Goal: Transaction & Acquisition: Purchase product/service

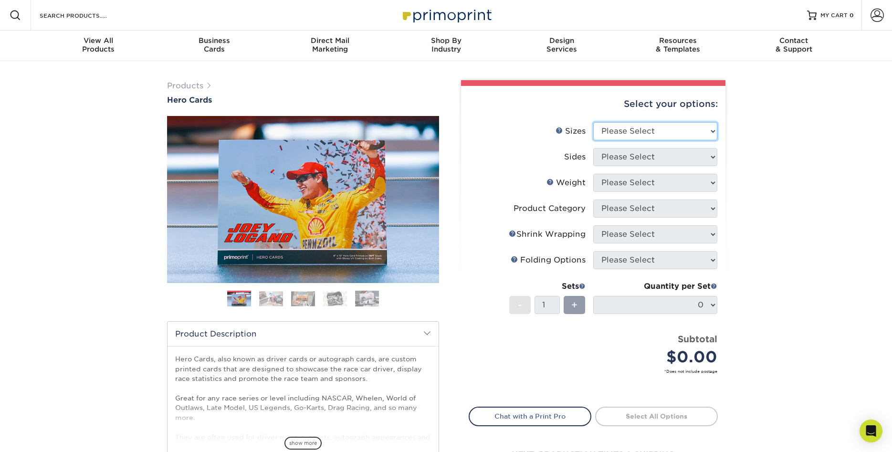
click at [593, 122] on select "Please Select 1.5" x 7" 4" x 6" 5" x 7" 6" x 8" 6" x 8.5" 6" x 9" 7" x 8.5" 7.5…" at bounding box center [655, 131] width 124 height 18
select select "8.00x10.00"
click option "8" x 10"" at bounding box center [0, 0] width 0 height 0
click at [593, 148] on select "Please Select Print Both Sides Print Front Only" at bounding box center [655, 157] width 124 height 18
select select "13abbda7-1d64-4f25-8bb2-c179b224825d"
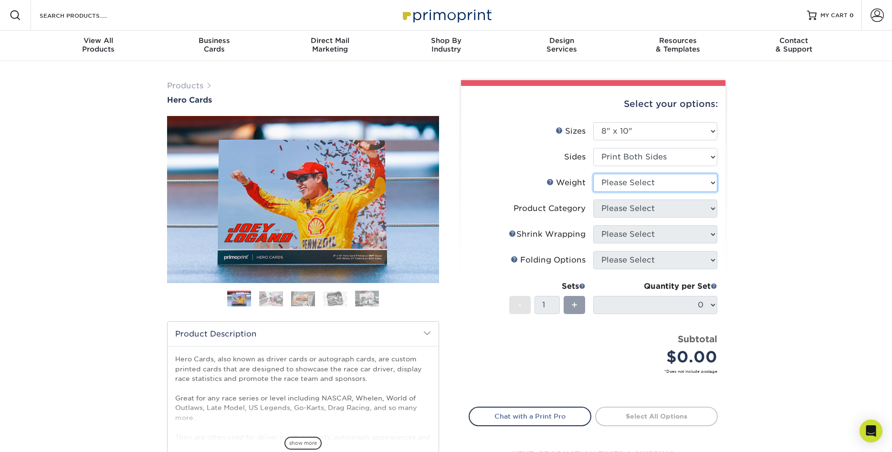
click at [593, 174] on select "Please Select 100LB 14PT 16PT" at bounding box center [655, 183] width 124 height 18
select select "100LB"
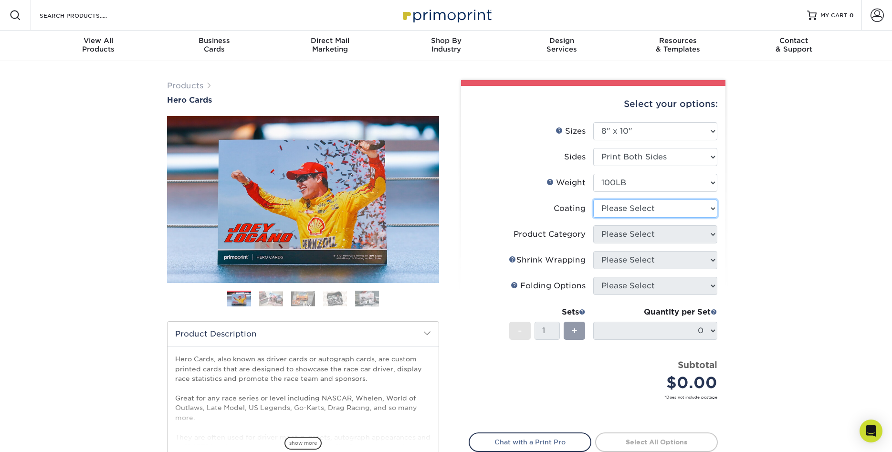
click at [593, 199] on select at bounding box center [655, 208] width 124 height 18
select select "3e7618de-abca-4bda-9f97-8b9129e913d8"
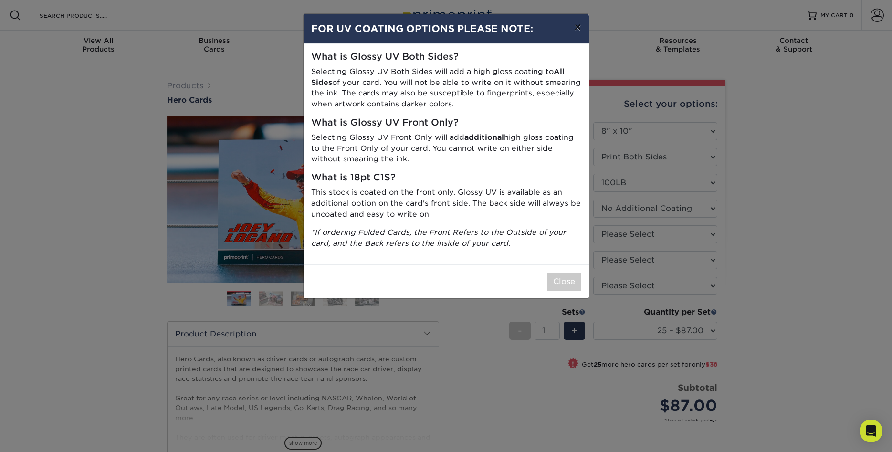
click at [578, 26] on button "×" at bounding box center [577, 27] width 22 height 27
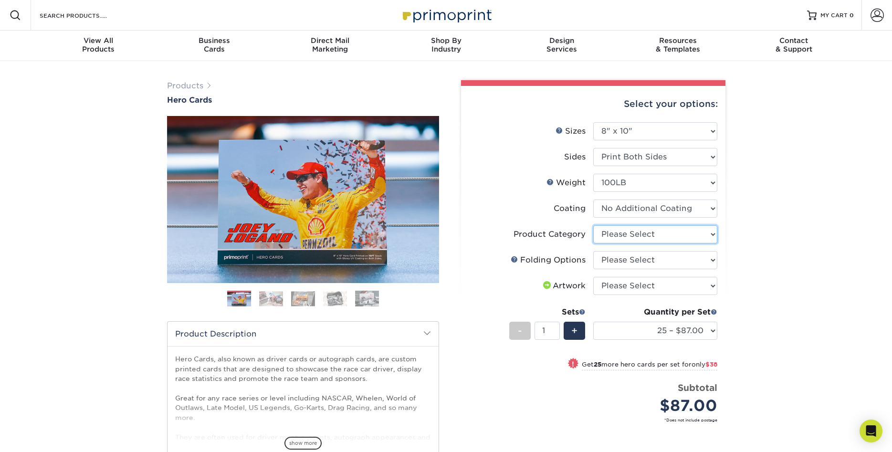
click at [593, 225] on select "Please Select Flyers and Brochures" at bounding box center [655, 234] width 124 height 18
select select "1a668080-6b7c-4174-b399-2c3833b27ef4"
click option "Flyers and Brochures" at bounding box center [0, 0] width 0 height 0
click at [593, 251] on select "Please Select FLAT - No Folding" at bounding box center [655, 260] width 124 height 18
select select "9b1d5825-34d1-4721-9874-ed79abb003d7"
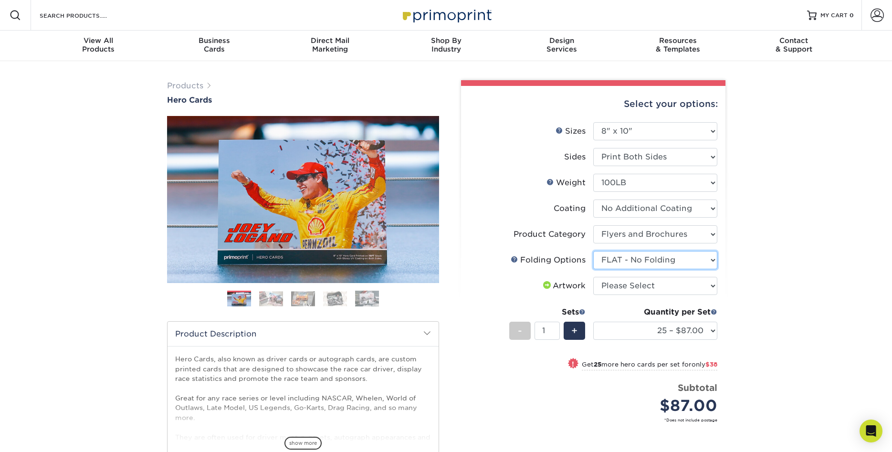
click option "FLAT - No Folding" at bounding box center [0, 0] width 0 height 0
click at [593, 277] on select "Please Select I will upload files I need a design - $150" at bounding box center [655, 286] width 124 height 18
click at [574, 328] on span "+" at bounding box center [574, 331] width 6 height 14
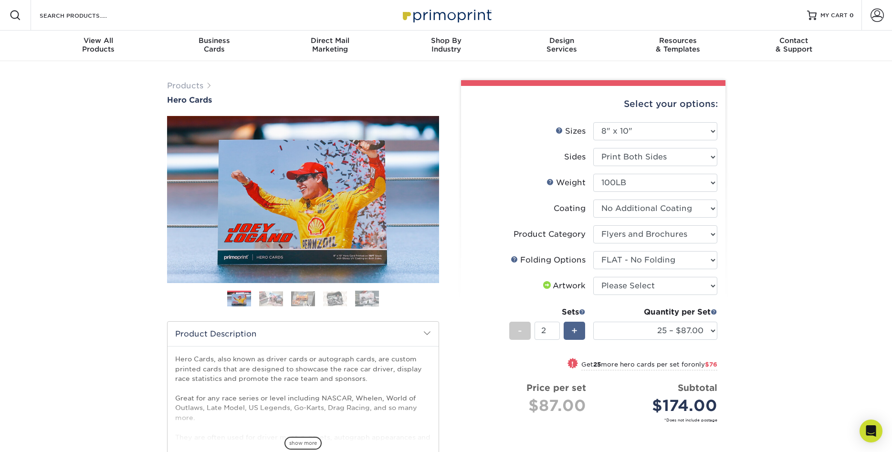
click at [574, 330] on span "+" at bounding box center [574, 331] width 6 height 14
click at [529, 330] on div "-" at bounding box center [519, 331] width 21 height 18
click at [524, 329] on div "-" at bounding box center [519, 331] width 21 height 18
click at [571, 332] on div "+" at bounding box center [574, 331] width 21 height 18
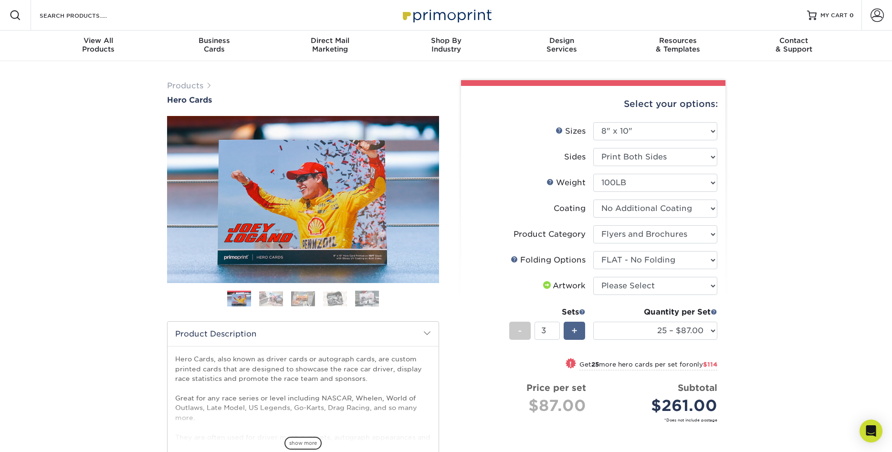
click at [572, 329] on span "+" at bounding box center [574, 331] width 6 height 14
click at [529, 325] on div "-" at bounding box center [519, 331] width 21 height 18
click at [593, 322] on select "25 – $87.00 50 – $125.00 75 – $163.00 100 – $190.00 250 – $311.00 500 – $373.00…" at bounding box center [655, 331] width 124 height 18
click at [511, 327] on div "-" at bounding box center [519, 331] width 21 height 18
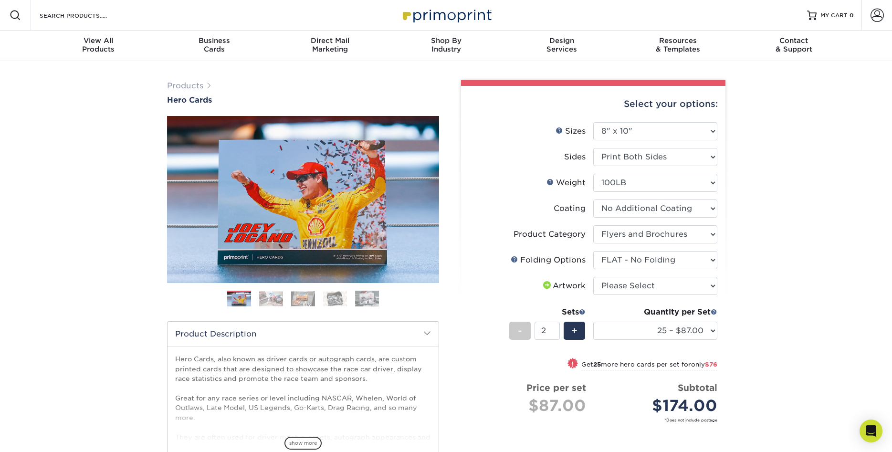
type input "1"
click at [593, 322] on select "25 – $87.00 50 – $125.00 75 – $163.00 100 – $190.00 250 – $311.00 500 – $373.00…" at bounding box center [655, 331] width 124 height 18
select select "100 – $190.00"
click option "100 – $190.00" at bounding box center [0, 0] width 0 height 0
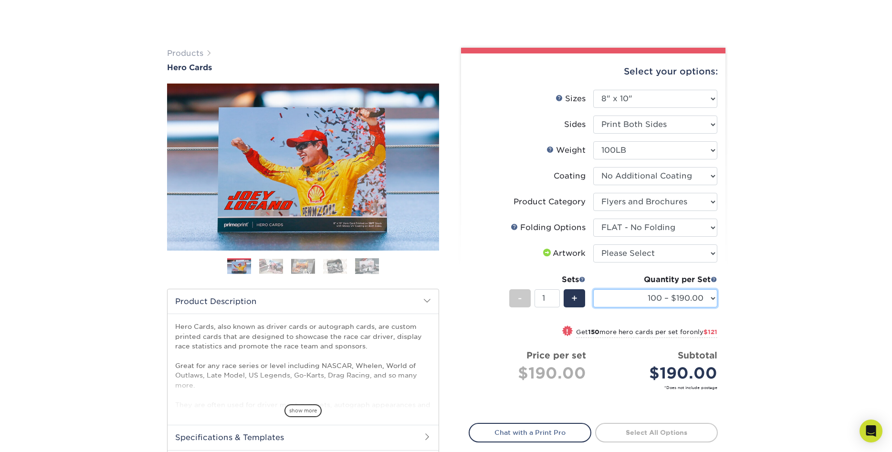
scroll to position [49, 0]
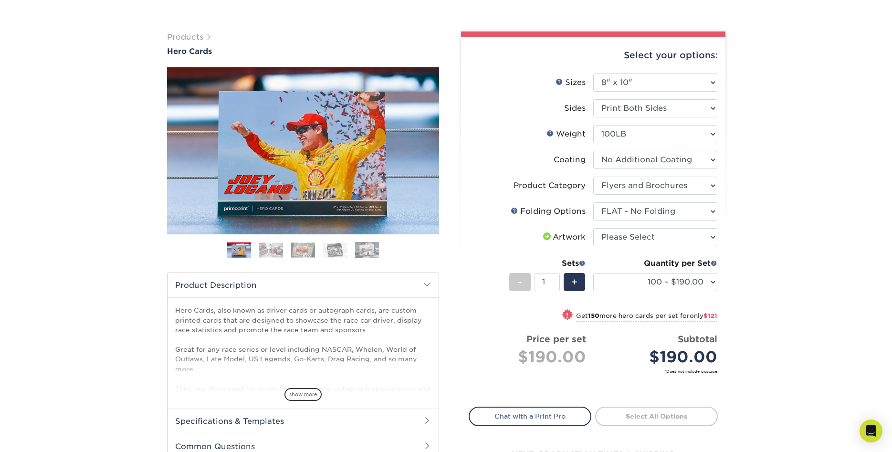
click at [275, 255] on img at bounding box center [271, 249] width 24 height 15
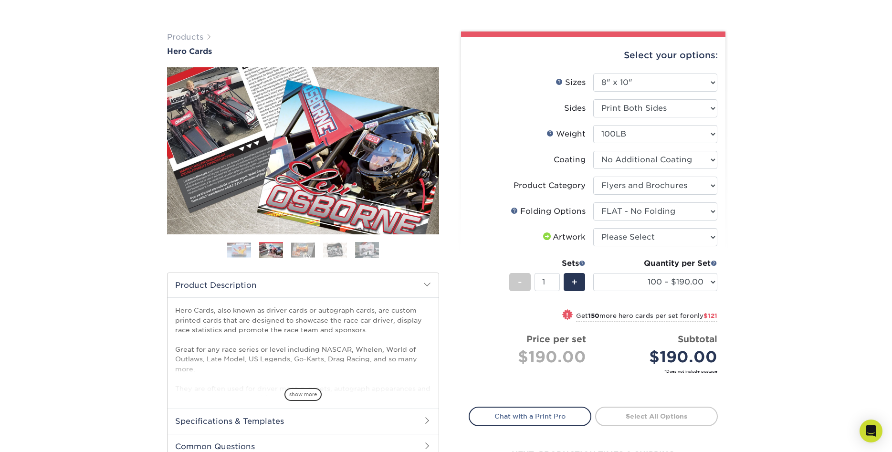
click at [306, 253] on img at bounding box center [303, 249] width 24 height 15
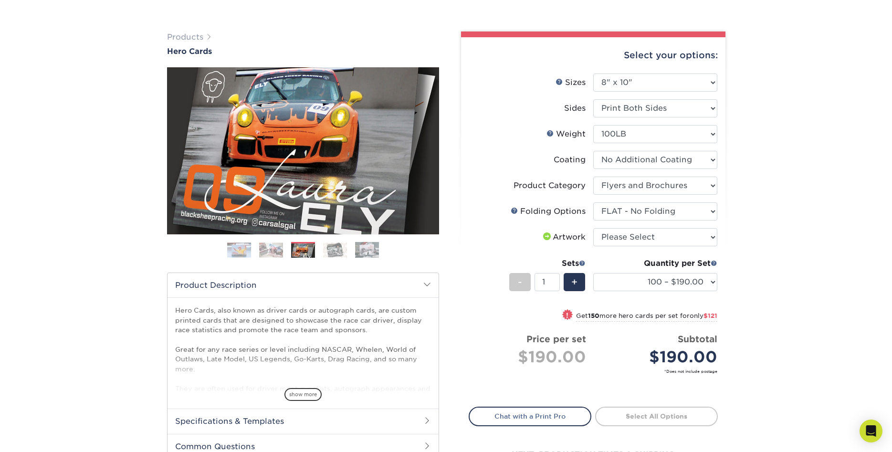
click at [327, 250] on img at bounding box center [335, 249] width 24 height 15
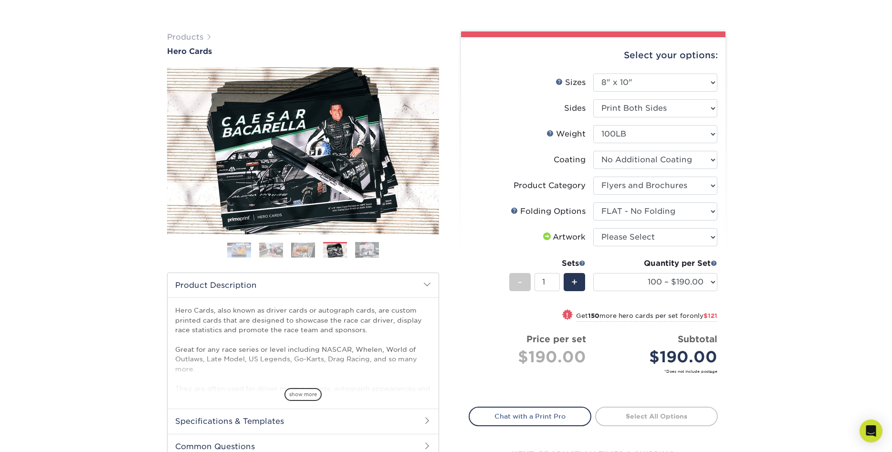
click at [362, 245] on img at bounding box center [367, 249] width 24 height 17
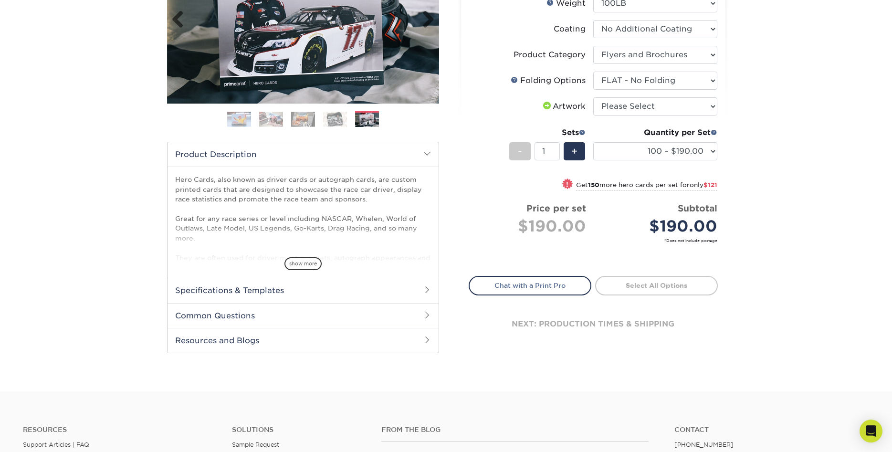
scroll to position [195, 0]
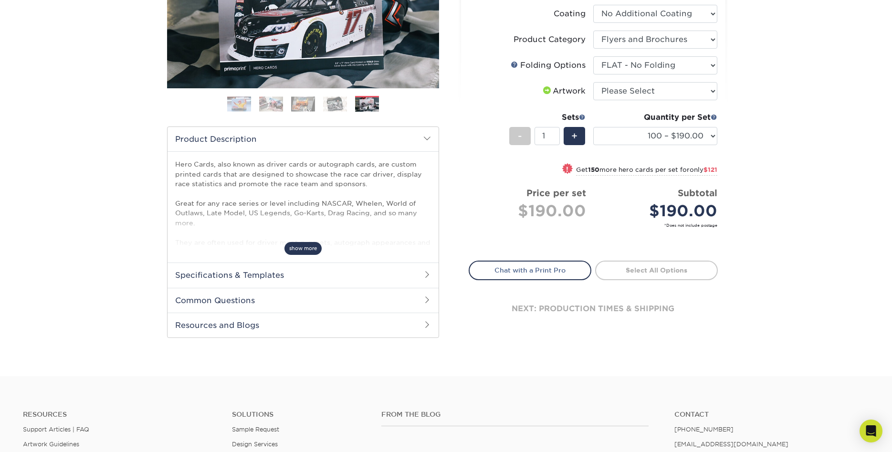
click at [309, 243] on span "show more" at bounding box center [302, 248] width 37 height 13
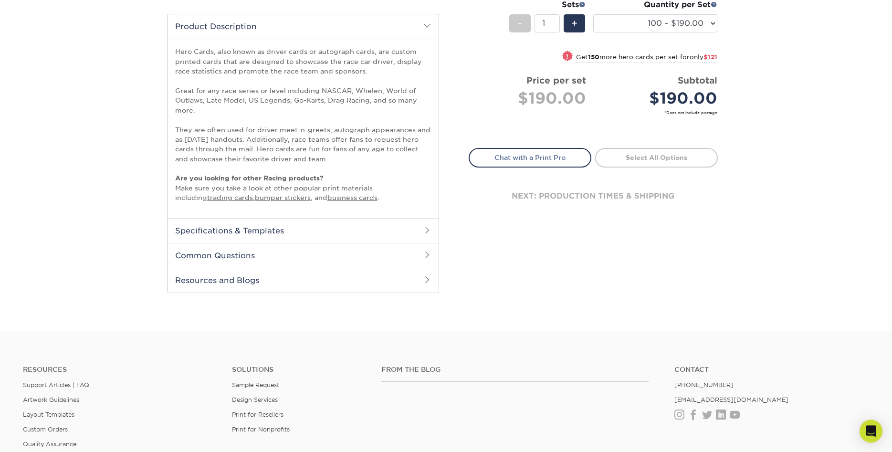
scroll to position [292, 0]
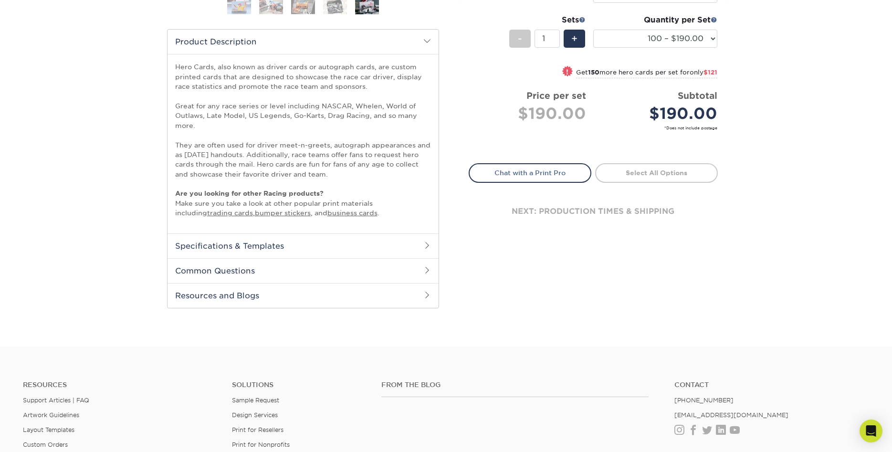
click at [425, 243] on span at bounding box center [427, 245] width 8 height 8
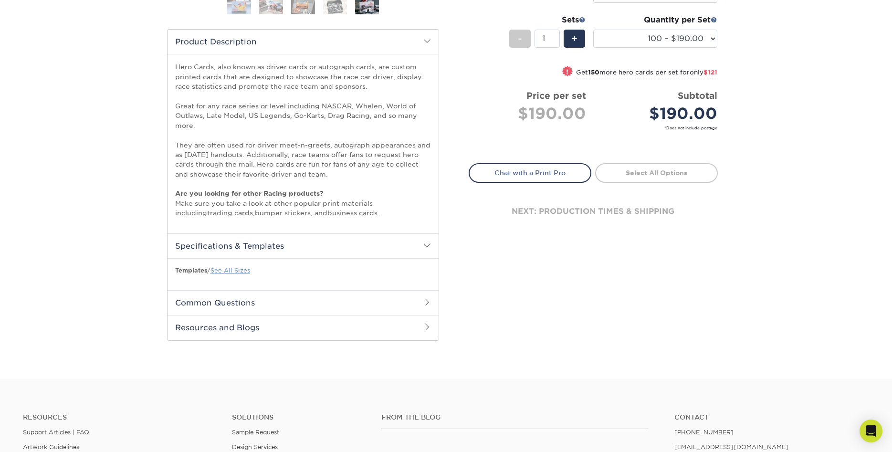
click at [233, 271] on link "See All Sizes" at bounding box center [230, 270] width 40 height 7
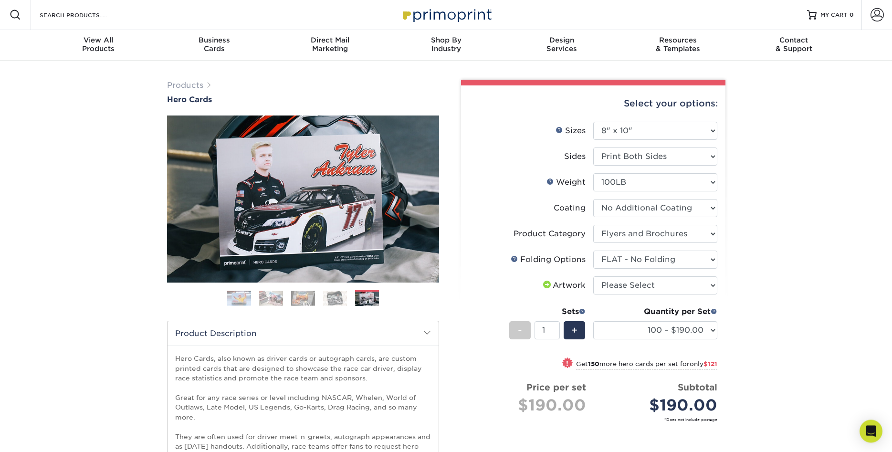
scroll to position [0, 0]
click at [777, 357] on div "Products Hero Cards Previous Next ," at bounding box center [446, 366] width 892 height 610
click at [593, 322] on select "25 – $87.00 50 – $125.00 75 – $163.00 100 – $190.00 250 – $311.00 500 – $373.00…" at bounding box center [655, 331] width 124 height 18
click at [766, 160] on div "Products Hero Cards Previous Next ," at bounding box center [446, 366] width 892 height 610
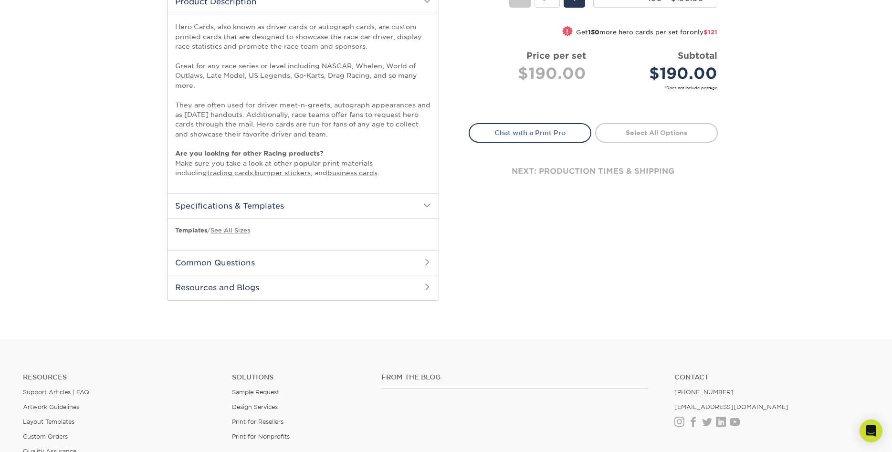
scroll to position [341, 0]
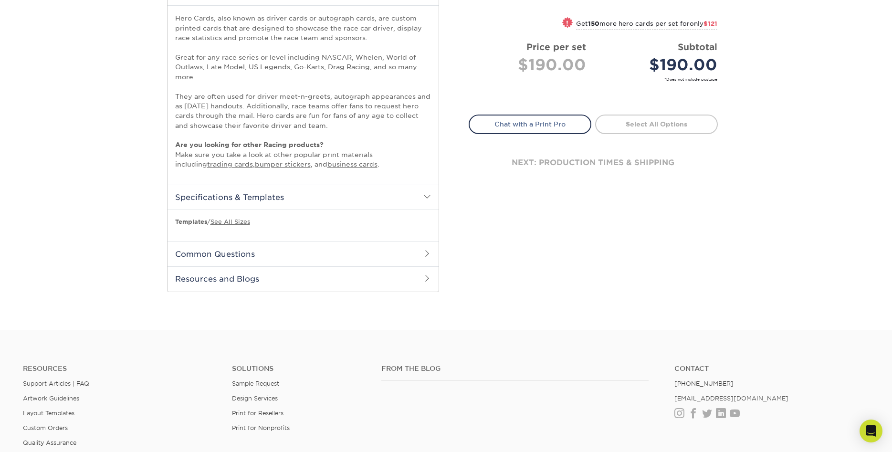
click at [428, 198] on span at bounding box center [427, 197] width 8 height 8
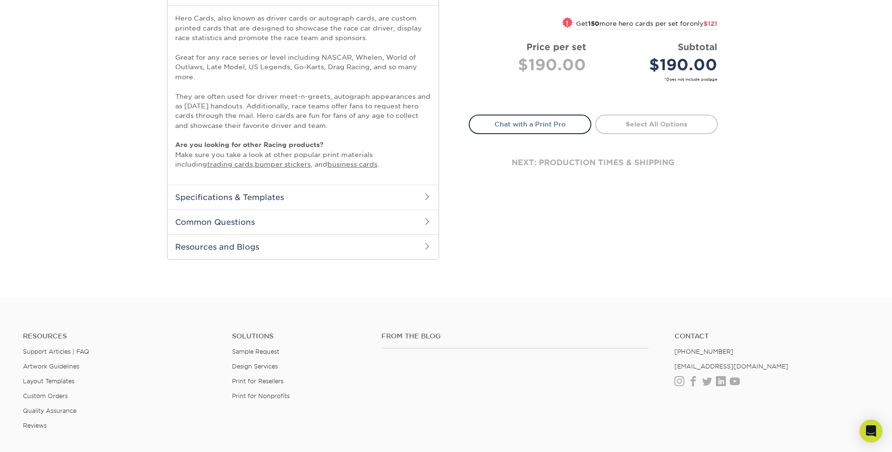
click at [428, 198] on span at bounding box center [427, 197] width 8 height 8
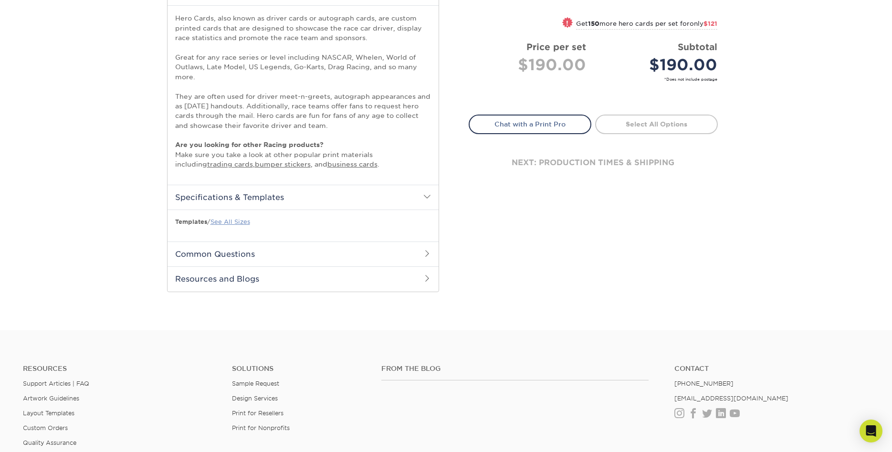
click at [233, 221] on link "See All Sizes" at bounding box center [230, 221] width 40 height 7
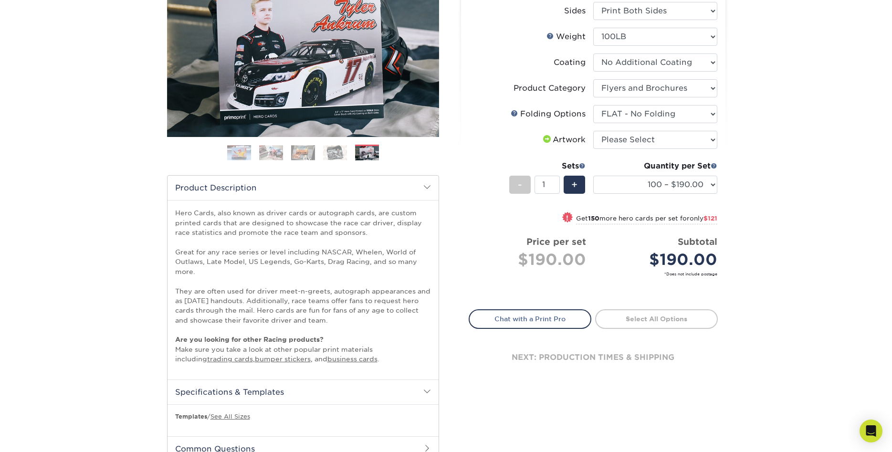
scroll to position [0, 0]
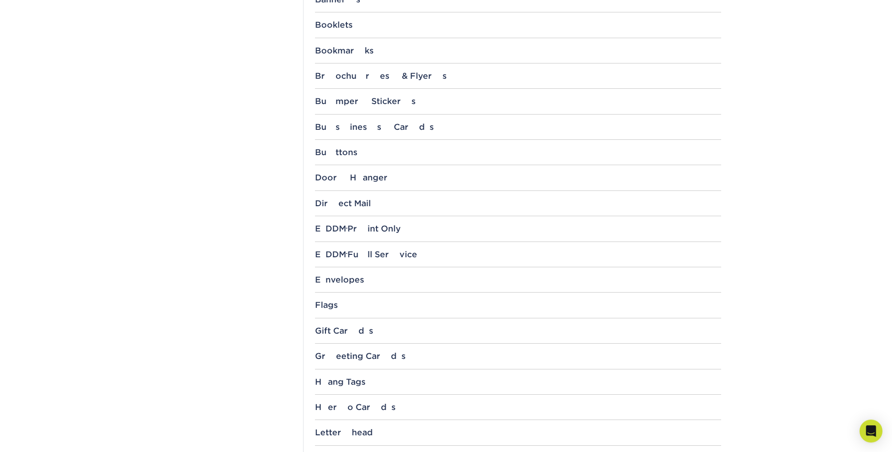
scroll to position [487, 0]
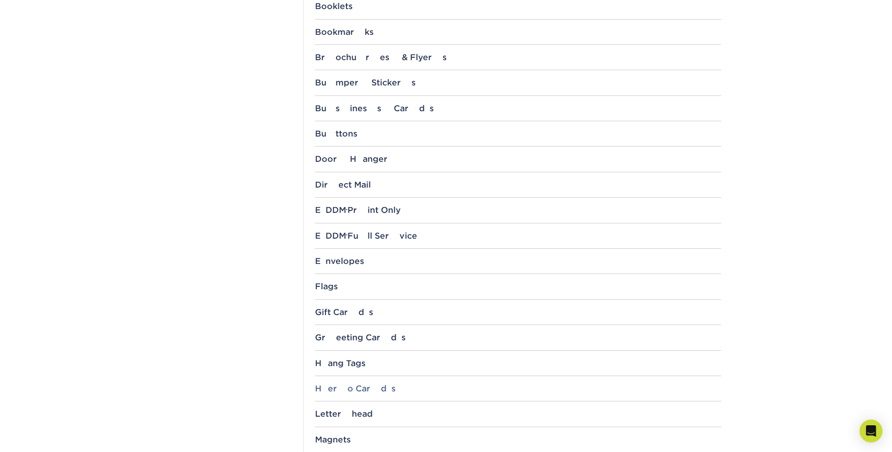
click at [326, 388] on div "Hero Cards" at bounding box center [518, 389] width 406 height 10
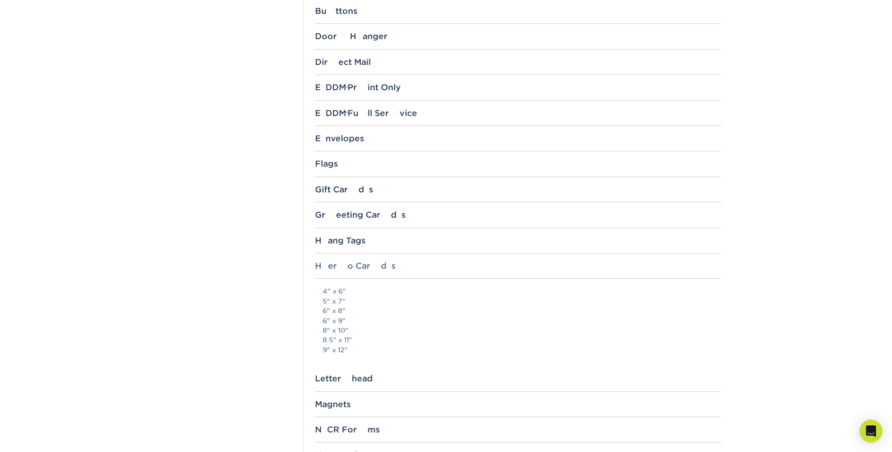
scroll to position [633, 0]
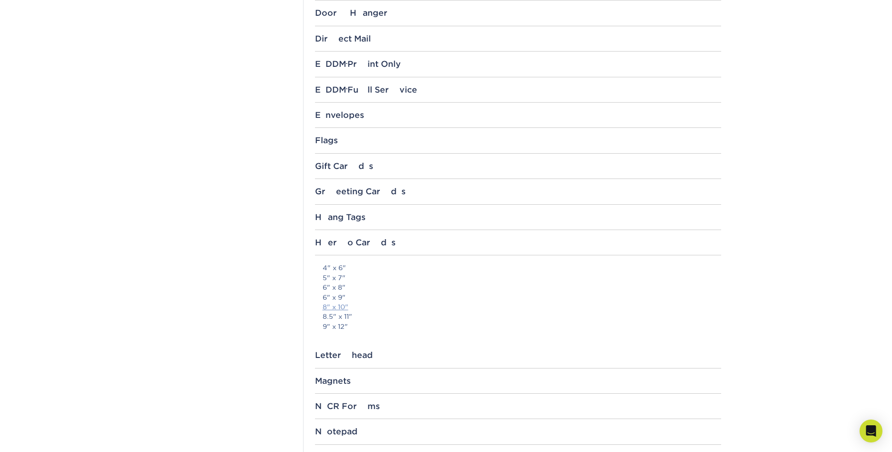
click at [336, 305] on link "8" x 10"" at bounding box center [336, 307] width 26 height 8
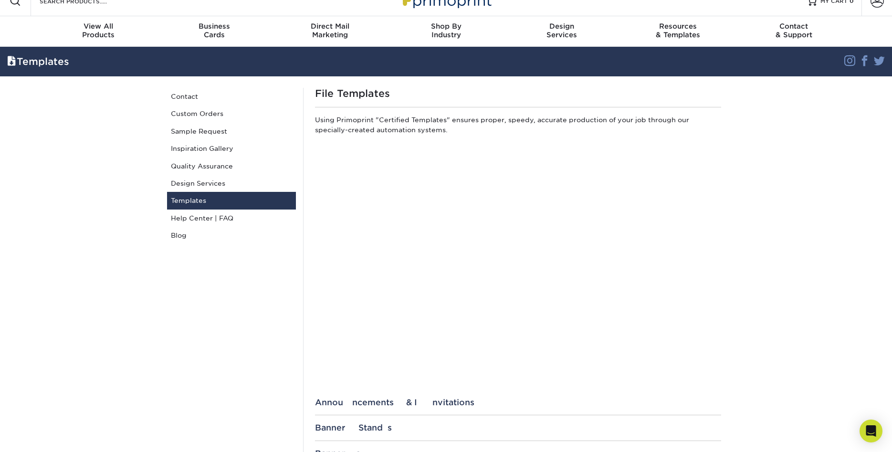
scroll to position [0, 0]
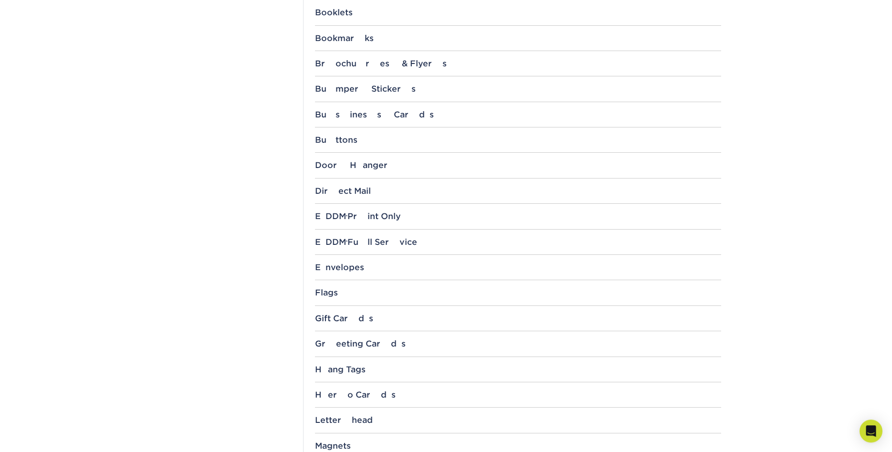
scroll to position [487, 0]
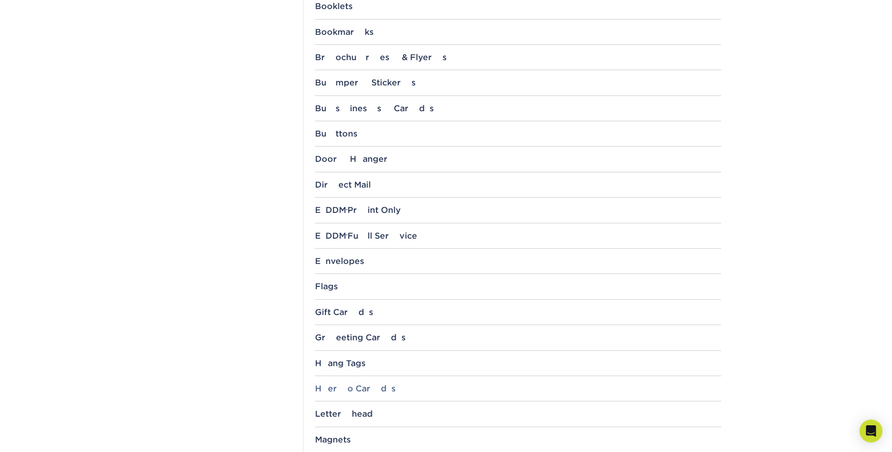
click at [347, 386] on div "Hero Cards" at bounding box center [518, 389] width 406 height 10
click at [335, 388] on div "Hero Cards" at bounding box center [518, 389] width 406 height 10
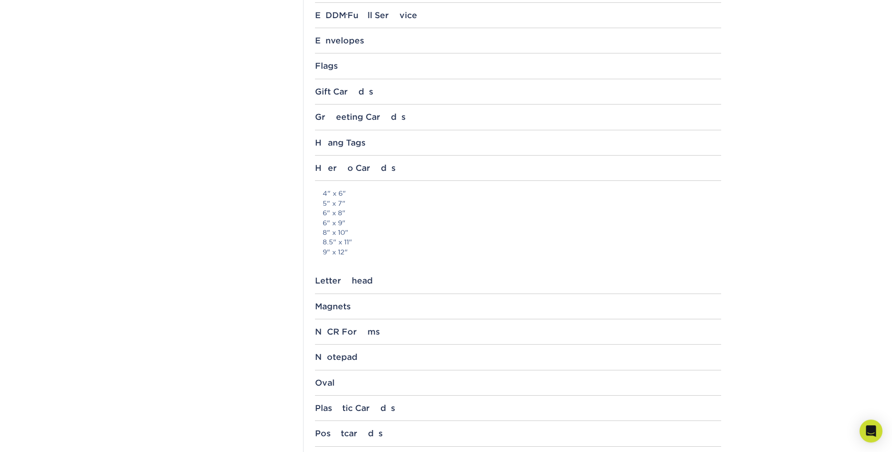
scroll to position [730, 0]
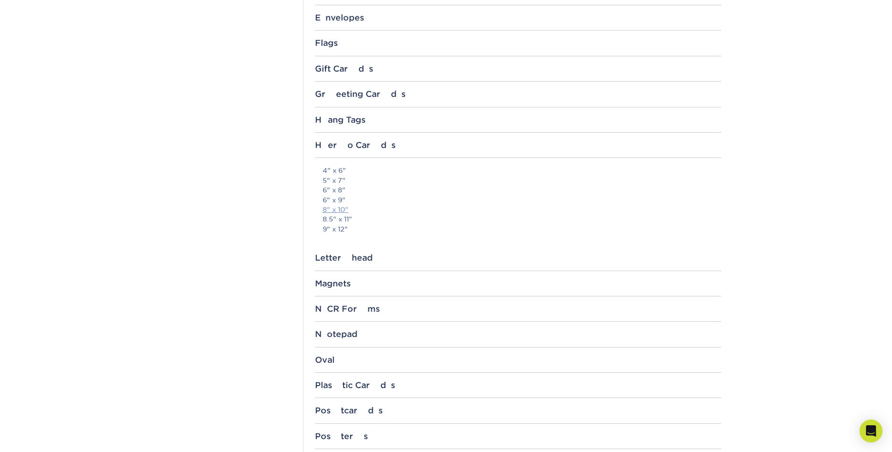
click at [339, 207] on link "8" x 10"" at bounding box center [336, 210] width 26 height 8
click at [519, 231] on p "4" x 6" 5" x 7" 6" x 8" 6" x 9" 8" x 10" 8.5" x 11" 9" x 12"" at bounding box center [522, 200] width 398 height 68
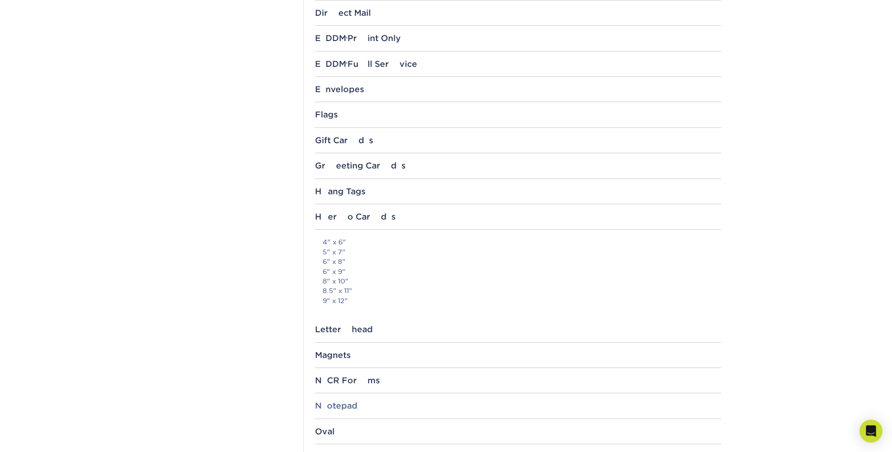
scroll to position [681, 0]
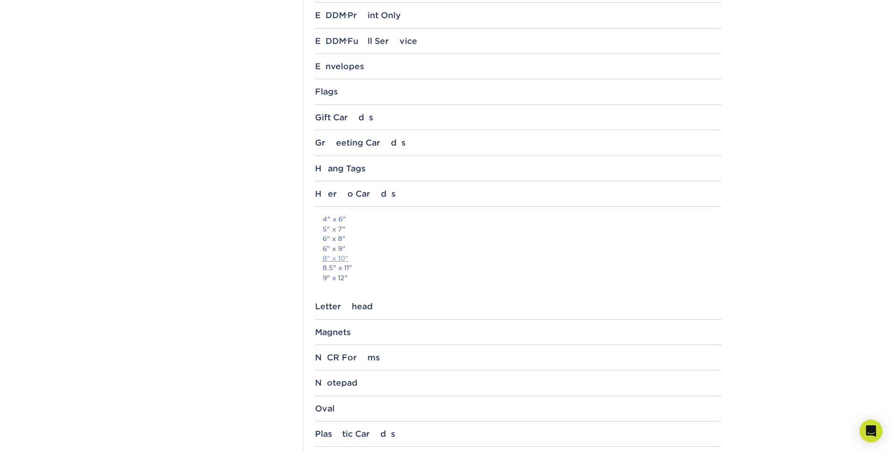
click at [345, 258] on link "8" x 10"" at bounding box center [336, 258] width 26 height 8
click at [344, 256] on link "8" x 10"" at bounding box center [336, 258] width 26 height 8
click at [338, 257] on link "8" x 10"" at bounding box center [336, 258] width 26 height 8
click at [662, 17] on div "EDDM ® Print Only" at bounding box center [518, 15] width 406 height 10
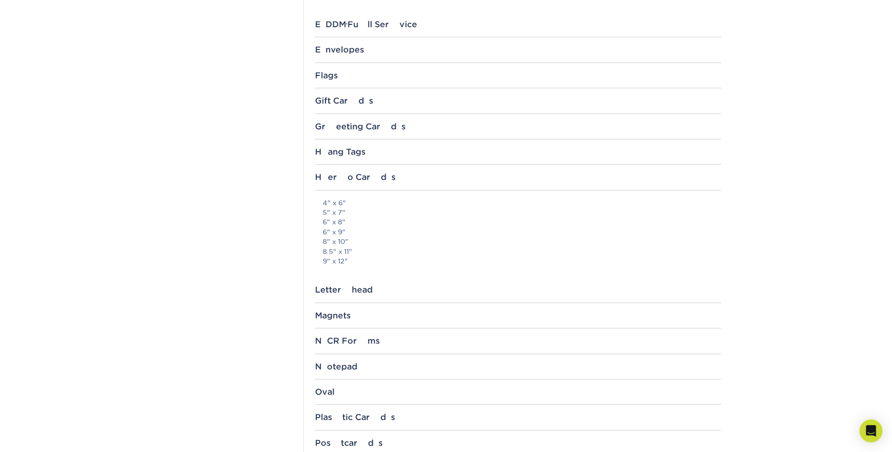
scroll to position [828, 0]
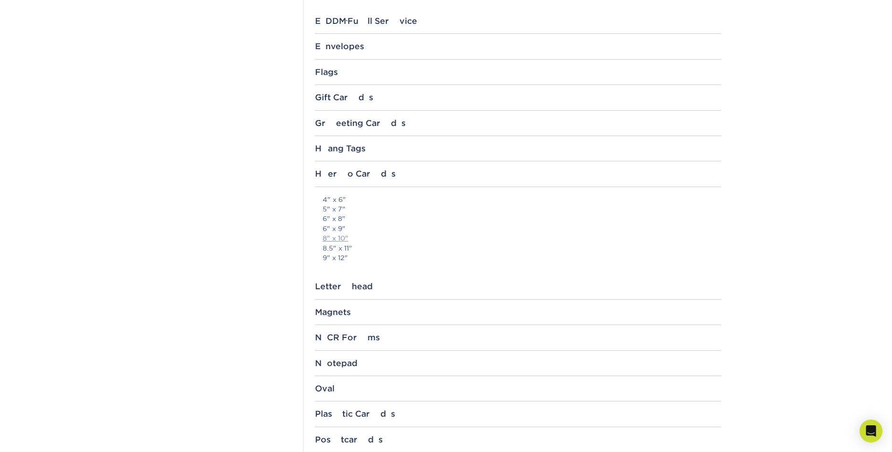
click at [338, 237] on link "8" x 10"" at bounding box center [336, 238] width 26 height 8
click at [677, 122] on div "Greeting Cards" at bounding box center [518, 123] width 406 height 10
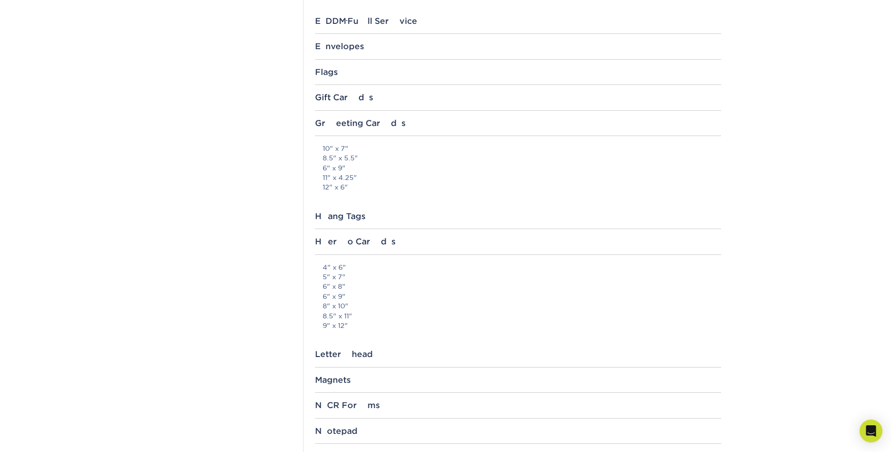
click at [363, 128] on div "Greeting Cards 10" x 7" 8.5" x 5.5" 6" x 9" 11" x 4.25" 12" x 6"" at bounding box center [518, 164] width 406 height 93
click at [363, 126] on div "Greeting Cards" at bounding box center [518, 123] width 406 height 10
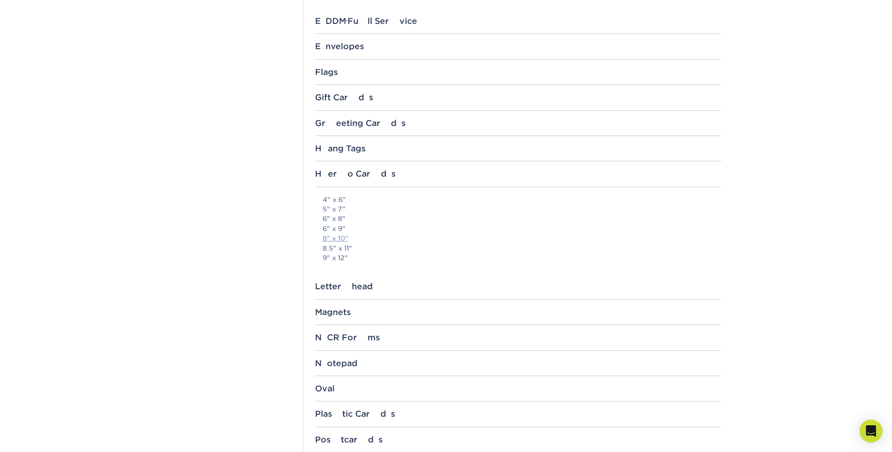
click at [338, 238] on link "8" x 10"" at bounding box center [336, 238] width 26 height 8
click at [342, 240] on link "8" x 10"" at bounding box center [336, 238] width 26 height 8
click at [589, 56] on div "Envelopes 5.25" x 7.25" 8.875" x 3.875" 9.5" x 4.125" 9" x 12"" at bounding box center [518, 51] width 406 height 18
click at [346, 238] on link "8" x 10"" at bounding box center [336, 238] width 26 height 8
click at [333, 237] on link "8" x 10"" at bounding box center [336, 238] width 26 height 8
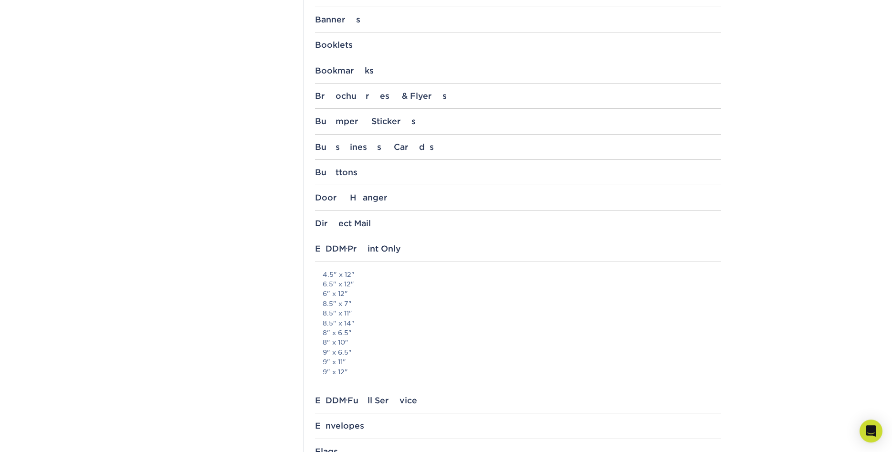
scroll to position [633, 0]
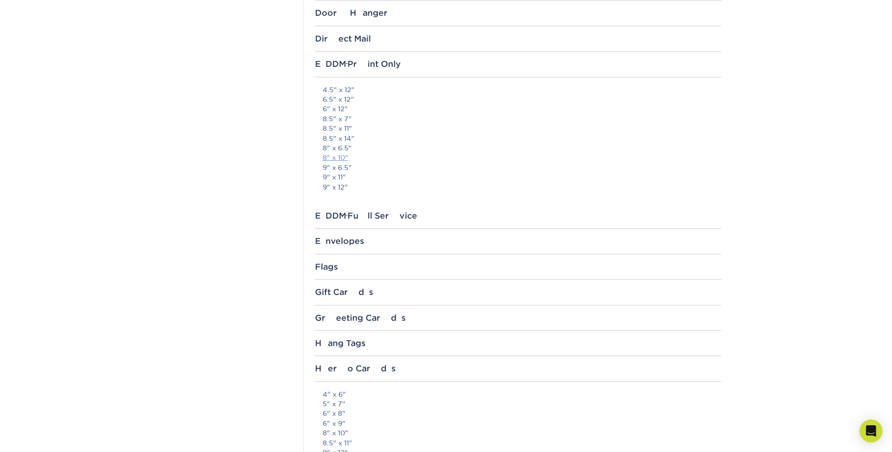
click at [343, 159] on link "8" x 10"" at bounding box center [336, 158] width 26 height 8
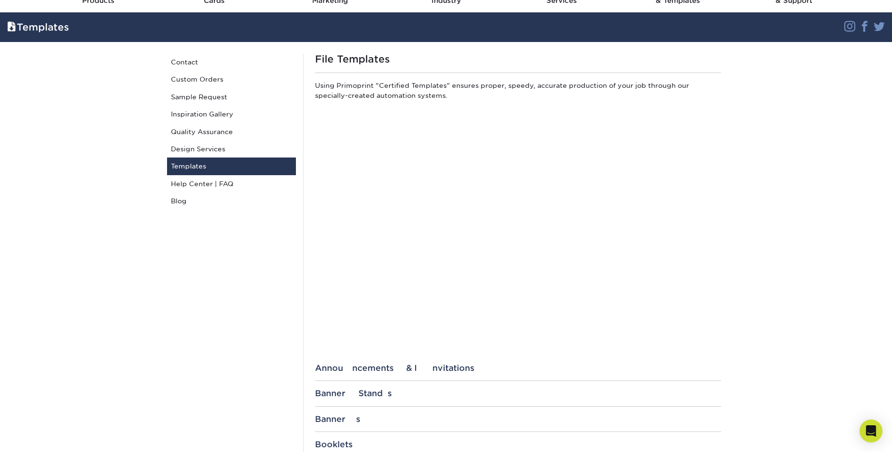
scroll to position [0, 0]
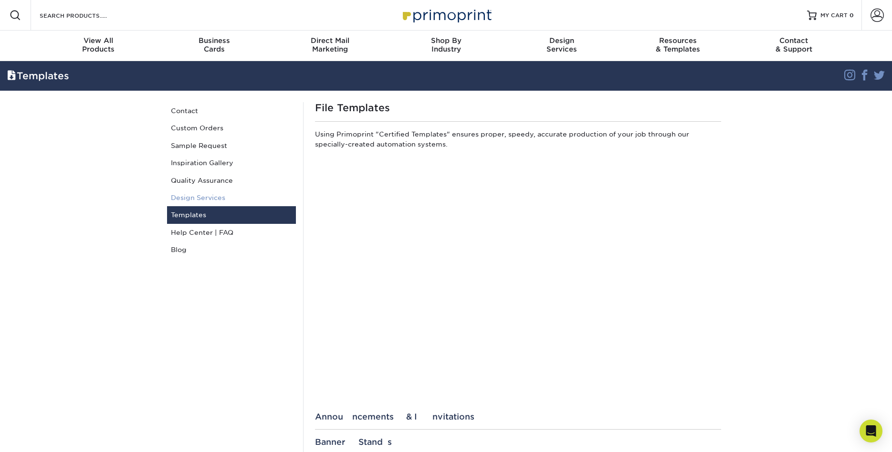
click at [210, 198] on link "Design Services" at bounding box center [231, 197] width 129 height 17
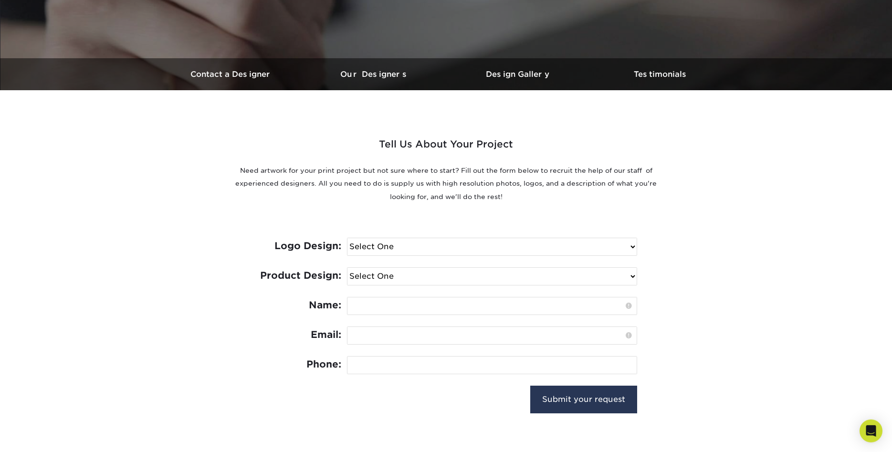
scroll to position [243, 0]
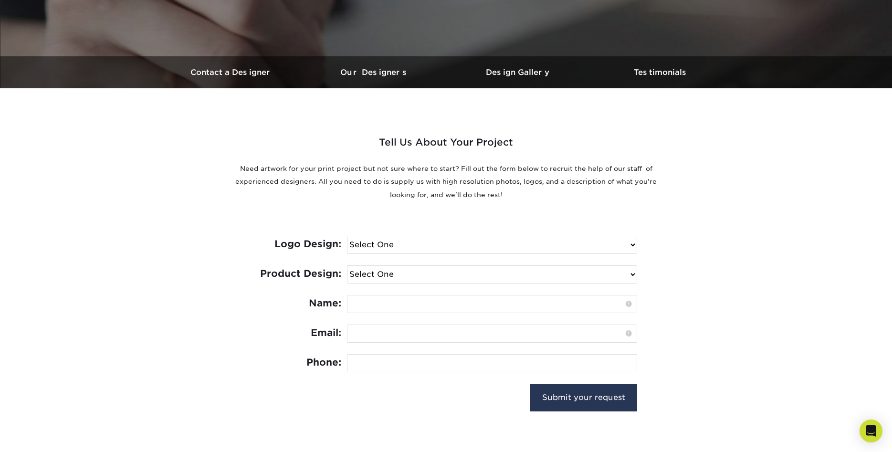
click at [347, 236] on select "Select One I need a logo design: $300 No thank you" at bounding box center [491, 244] width 289 height 17
select select "No Logo"
click option "No thank you" at bounding box center [0, 0] width 0 height 0
click at [347, 266] on select "Select One Logo Design Only Design Edits Banner Design: $50.00 Bookmark Design:…" at bounding box center [491, 274] width 289 height 17
select select "Hero Cards - $150"
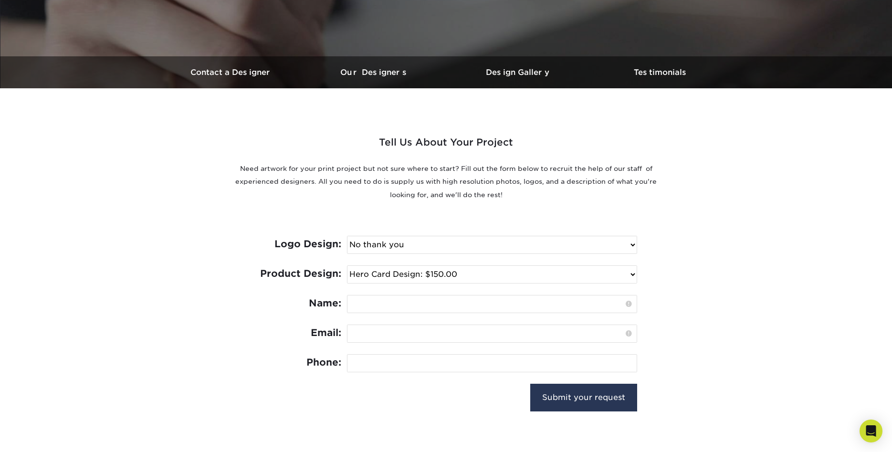
click option "Hero Card Design: $150.00" at bounding box center [0, 0] width 0 height 0
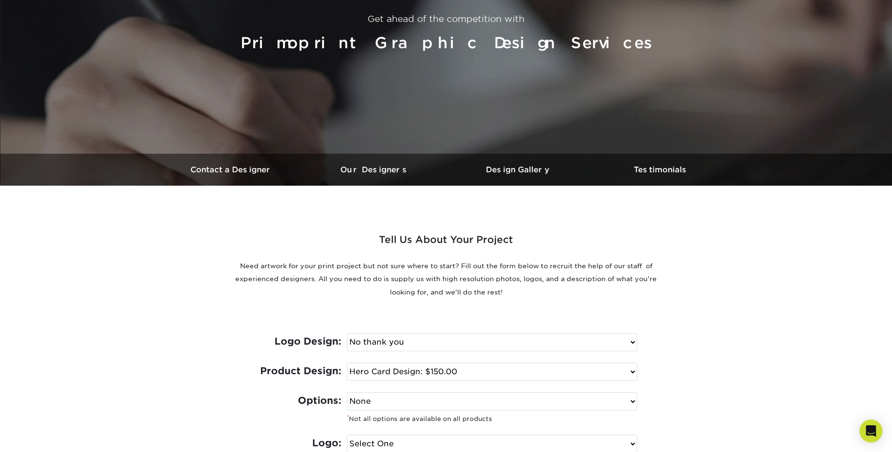
scroll to position [0, 0]
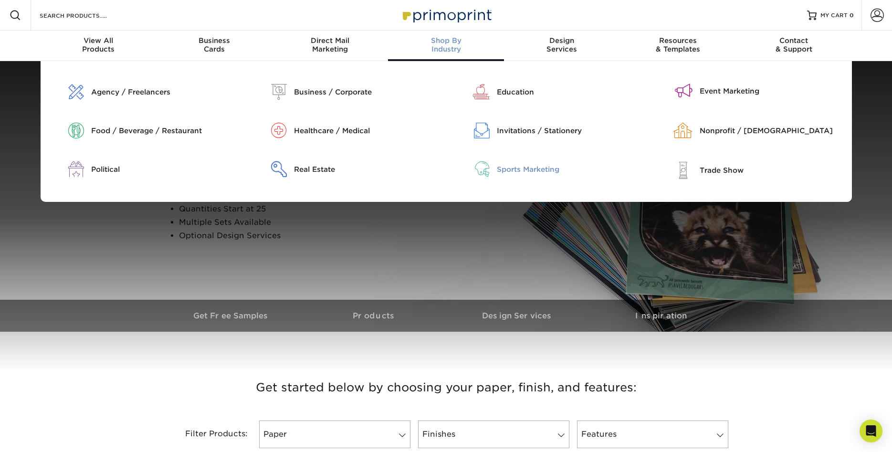
click at [503, 165] on div "Sports Marketing" at bounding box center [569, 169] width 145 height 10
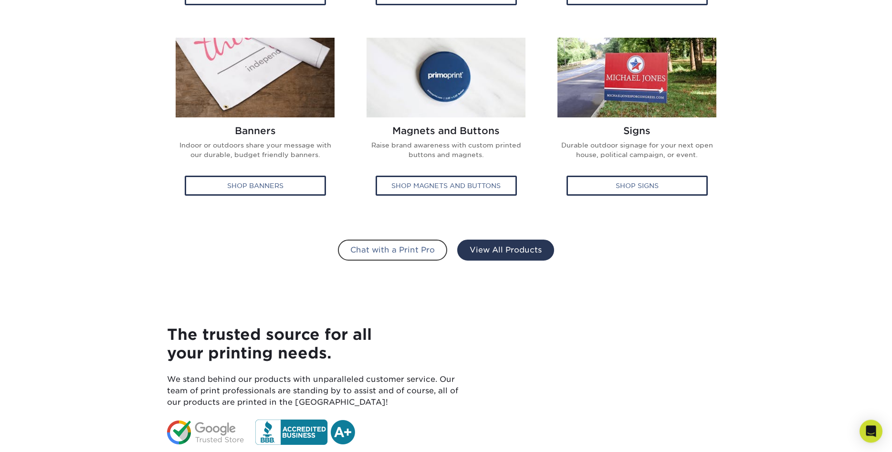
scroll to position [584, 0]
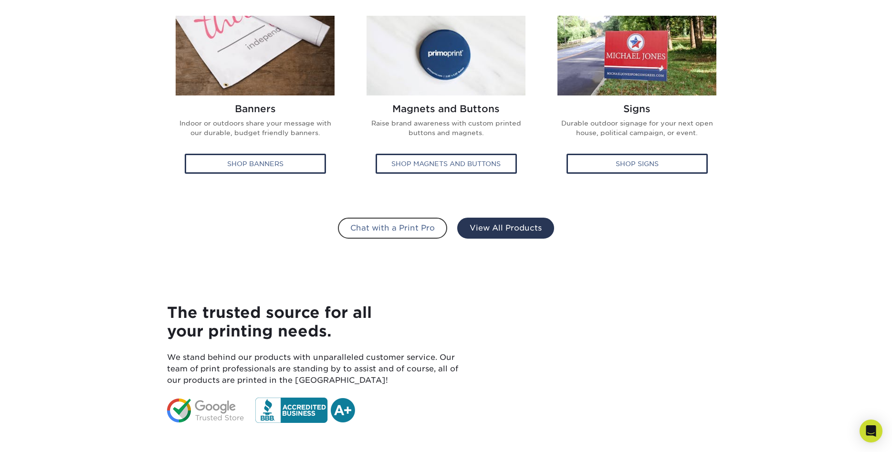
click at [528, 232] on link "View All Products" at bounding box center [505, 228] width 97 height 21
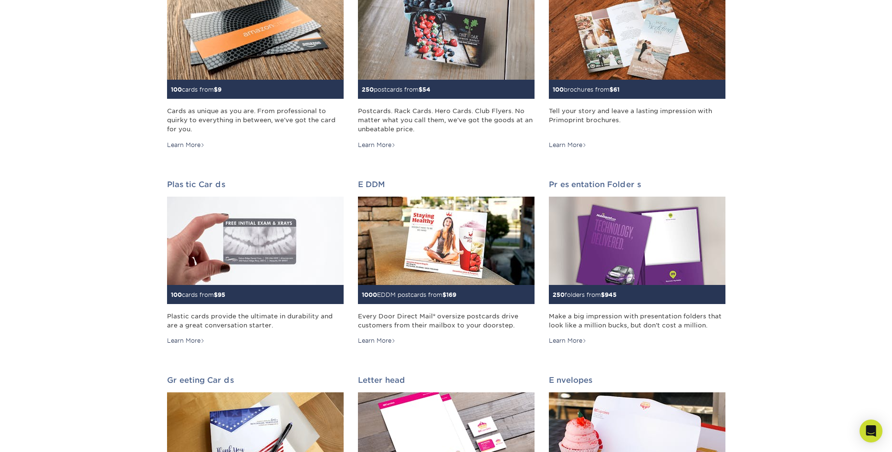
scroll to position [49, 0]
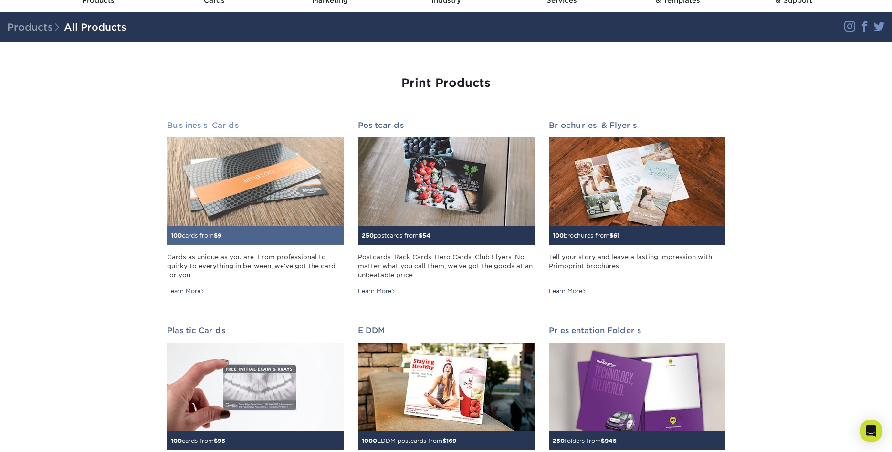
click at [192, 289] on div "Learn More" at bounding box center [186, 291] width 38 height 9
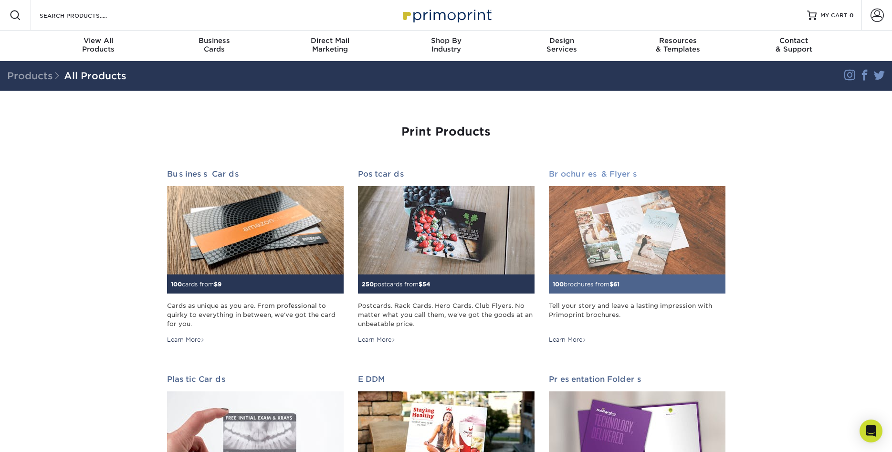
click at [579, 174] on h2 "Brochures & Flyers" at bounding box center [637, 173] width 177 height 9
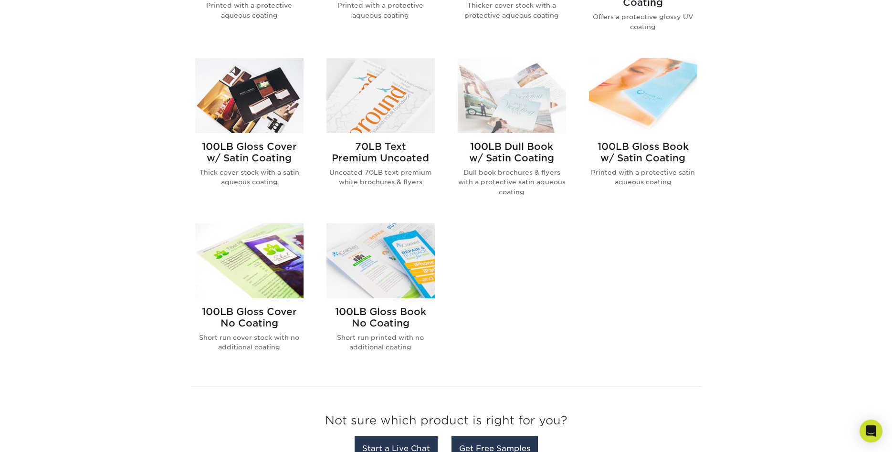
scroll to position [535, 0]
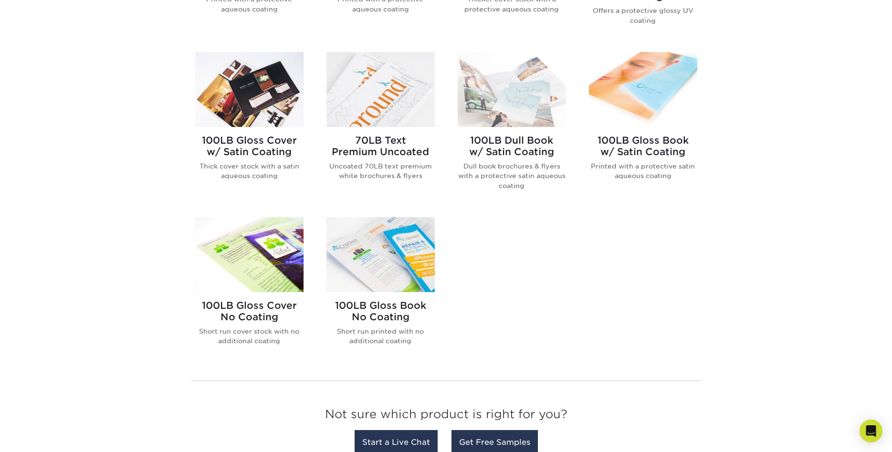
click at [351, 140] on h2 "70LB Text Premium Uncoated" at bounding box center [380, 146] width 108 height 23
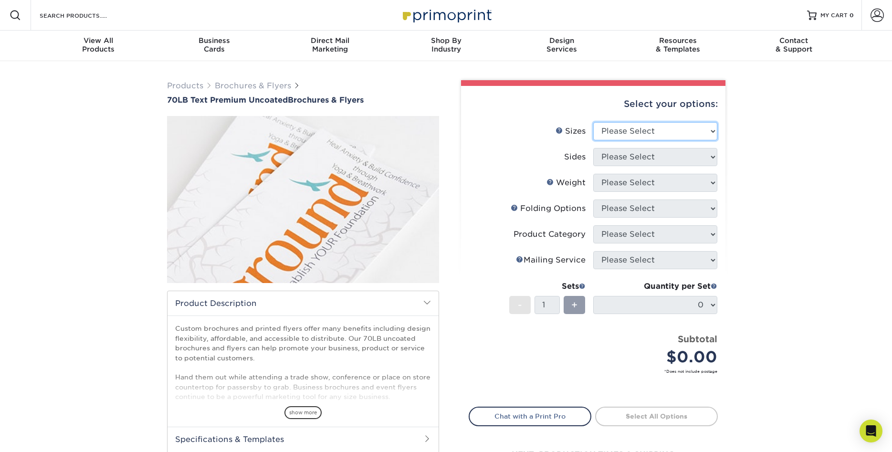
click at [593, 122] on select "Please Select 3.67" x 8.5" 4" x 6" 4" x 8.5" 4" x 9" 4.25" x 5.5" 4.25" x 11" 5…" at bounding box center [655, 131] width 124 height 18
select select "8.00x10.00"
click option "8" x 10"" at bounding box center [0, 0] width 0 height 0
click at [593, 148] on select "Please Select Print Both Sides Print Front Only" at bounding box center [655, 157] width 124 height 18
select select "13abbda7-1d64-4f25-8bb2-c179b224825d"
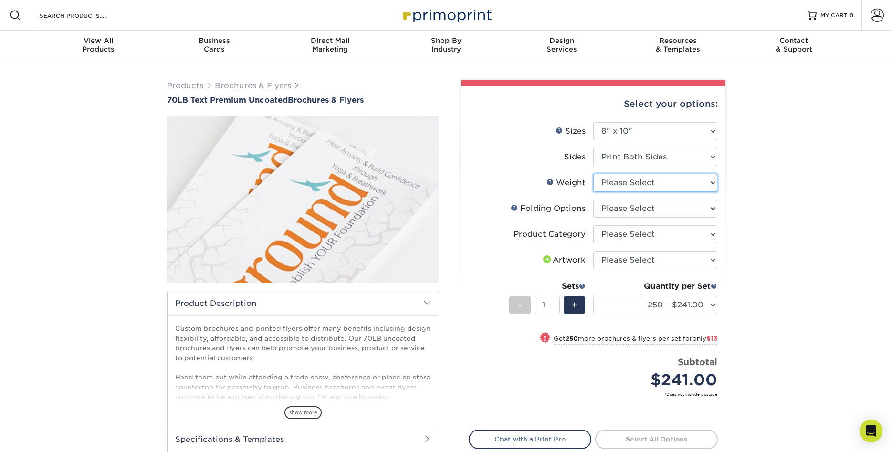
click at [593, 174] on select "Please Select 70LB" at bounding box center [655, 183] width 124 height 18
select select "70LB"
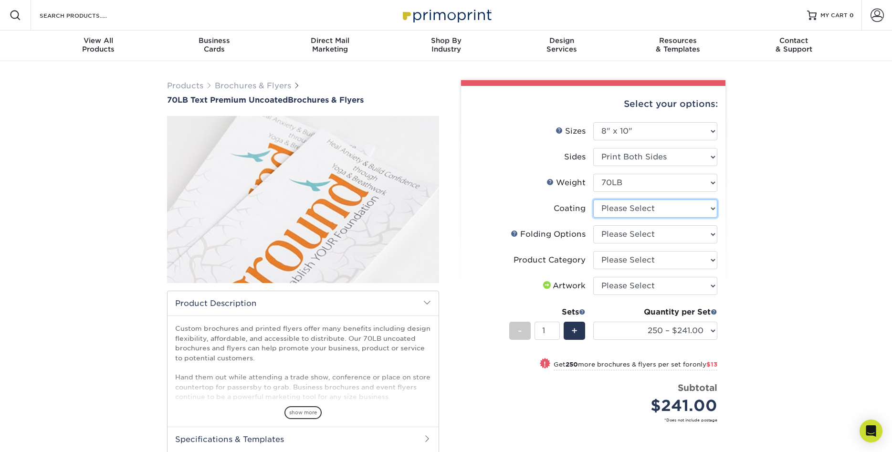
click at [593, 199] on select at bounding box center [655, 208] width 124 height 18
select select "3e7618de-abca-4bda-9f97-8b9129e913d8"
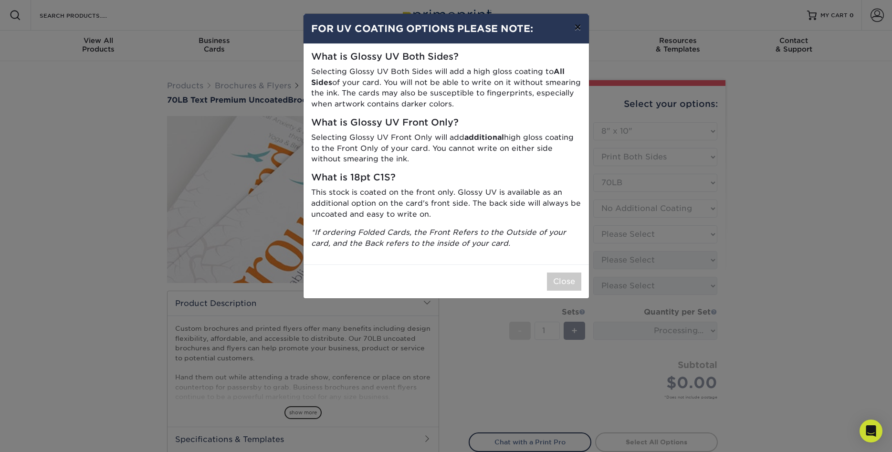
click at [573, 25] on button "×" at bounding box center [577, 27] width 22 height 27
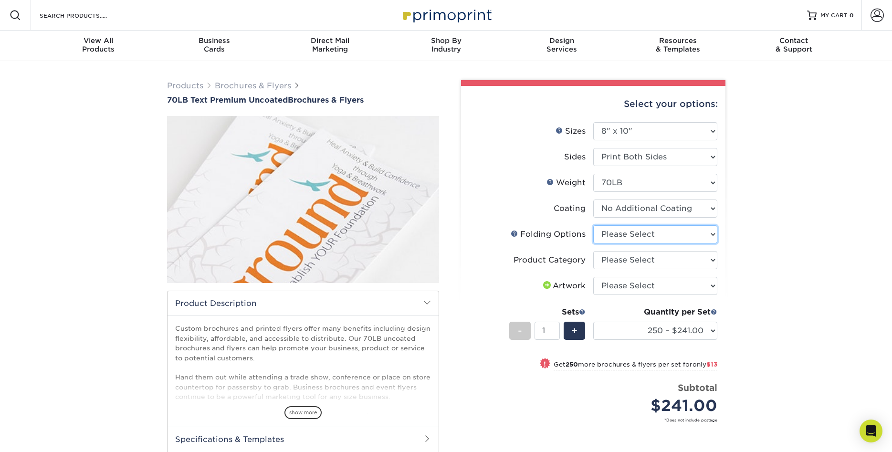
click at [593, 225] on select "Please Select FLAT - No Folding Accordion Fold Half-Fold (Vertical) Half-Fold (…" at bounding box center [655, 234] width 124 height 18
select select "9b1d5825-34d1-4721-9874-ed79abb003d7"
click option "FLAT - No Folding" at bounding box center [0, 0] width 0 height 0
click at [593, 251] on select "Please Select Flyers and Brochures" at bounding box center [655, 260] width 124 height 18
select select "1a668080-6b7c-4174-b399-2c3833b27ef4"
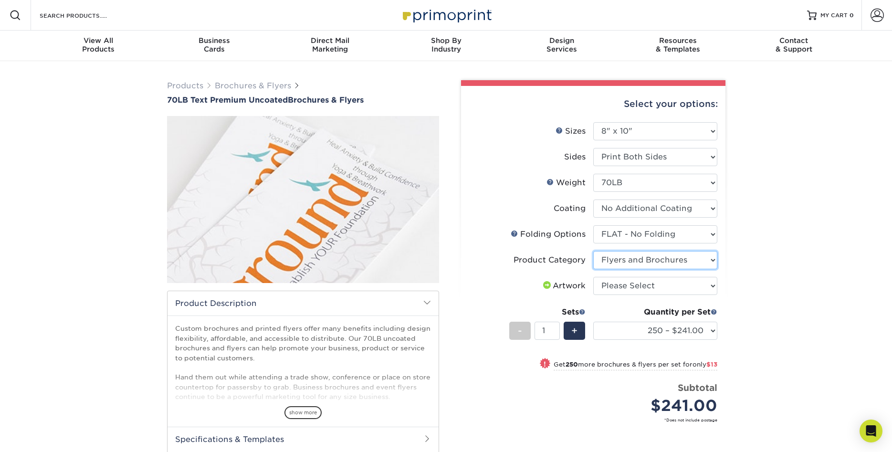
click option "Flyers and Brochures" at bounding box center [0, 0] width 0 height 0
click at [593, 277] on select "Please Select I will upload files I need a design - $175" at bounding box center [655, 286] width 124 height 18
select select "upload"
click option "I will upload files" at bounding box center [0, 0] width 0 height 0
click at [593, 322] on select "250 – $241.00 500 – $254.00 1000 – $278.00 2000 – $355.00 2500 – $444.00 3000 –…" at bounding box center [655, 331] width 124 height 18
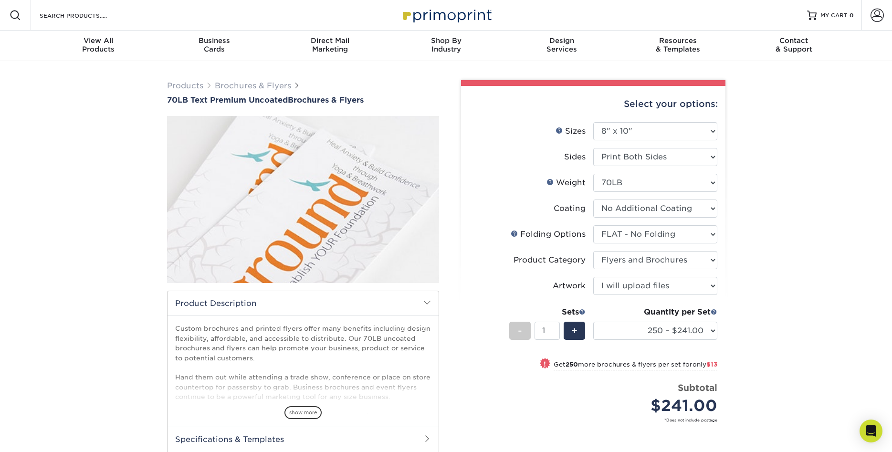
click at [797, 161] on div "Products Brochures & Flyers 70LB Text Premium Uncoated Brochures & Flyers show …" at bounding box center [446, 313] width 892 height 505
